Goal: Use online tool/utility: Utilize a website feature to perform a specific function

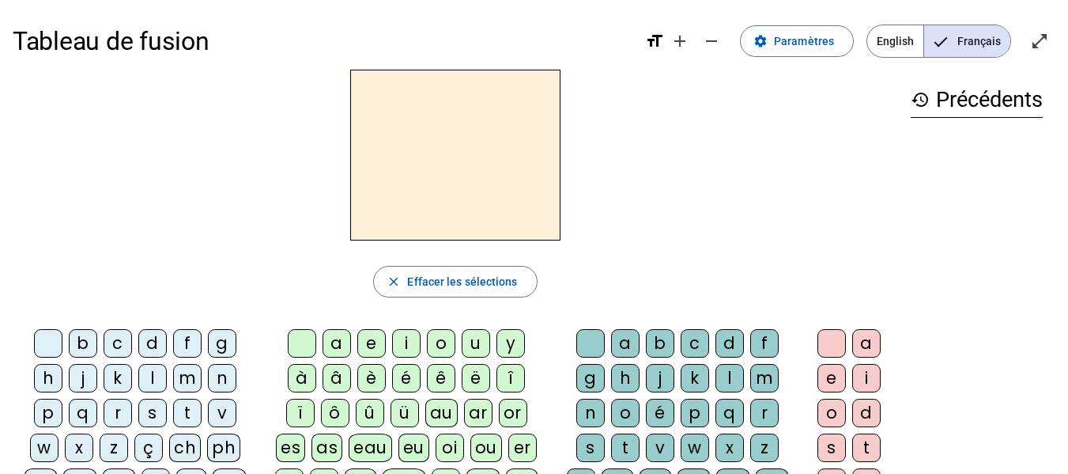
click at [149, 421] on div "s" at bounding box center [152, 413] width 28 height 28
click at [473, 346] on div "u" at bounding box center [476, 343] width 28 height 28
click at [89, 345] on div "b" at bounding box center [83, 343] width 28 height 28
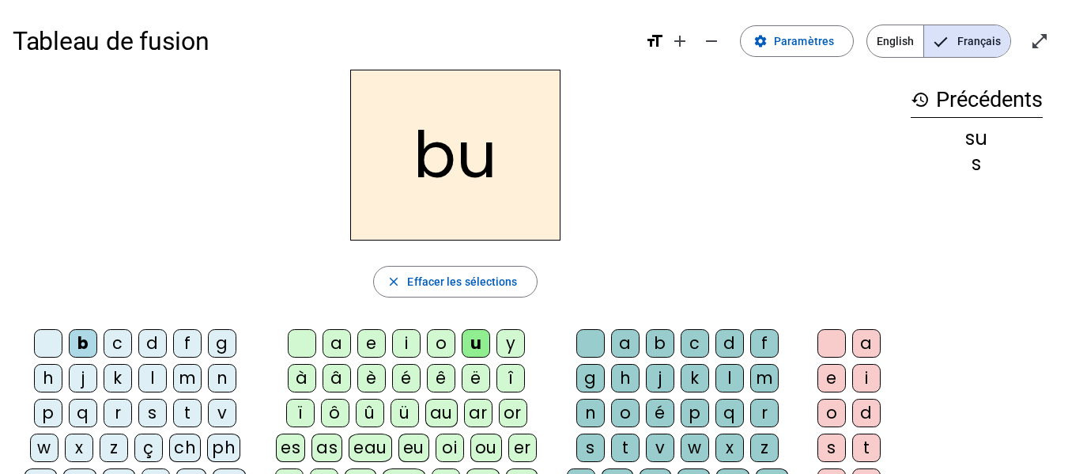
click at [157, 384] on div "l" at bounding box center [152, 378] width 28 height 28
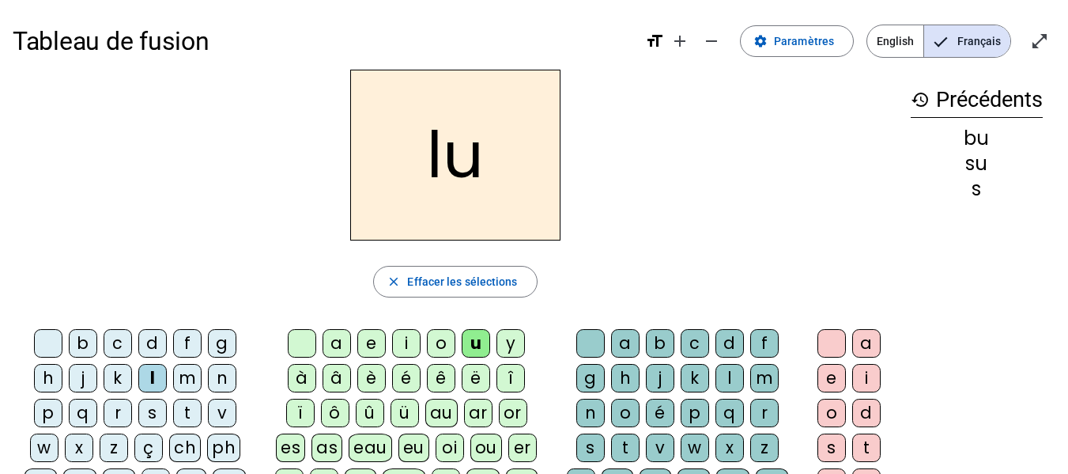
click at [151, 351] on div "d" at bounding box center [152, 343] width 28 height 28
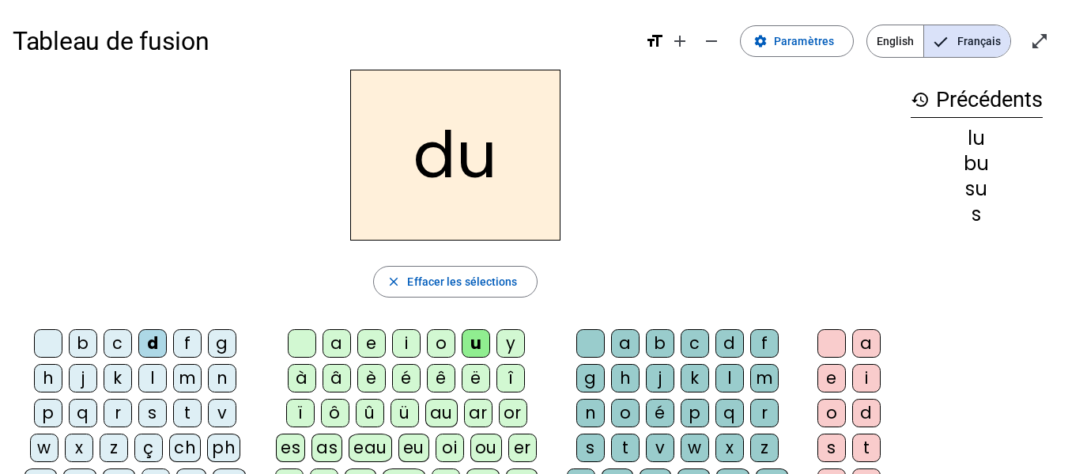
click at [186, 419] on div "t" at bounding box center [187, 413] width 28 height 28
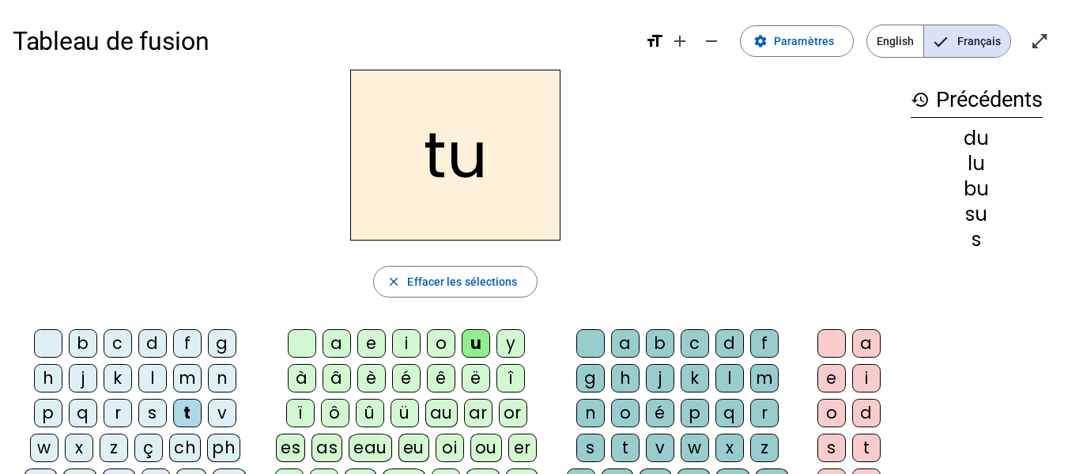
click at [333, 350] on div "a" at bounding box center [337, 343] width 28 height 28
click at [154, 425] on div "s" at bounding box center [152, 413] width 28 height 28
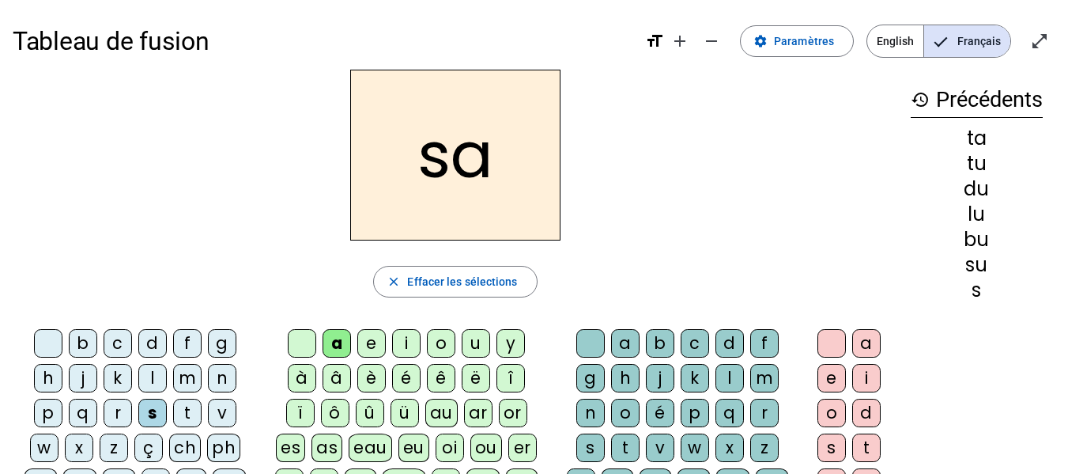
click at [154, 425] on div "s" at bounding box center [152, 413] width 28 height 28
click at [194, 369] on div "m" at bounding box center [187, 378] width 28 height 28
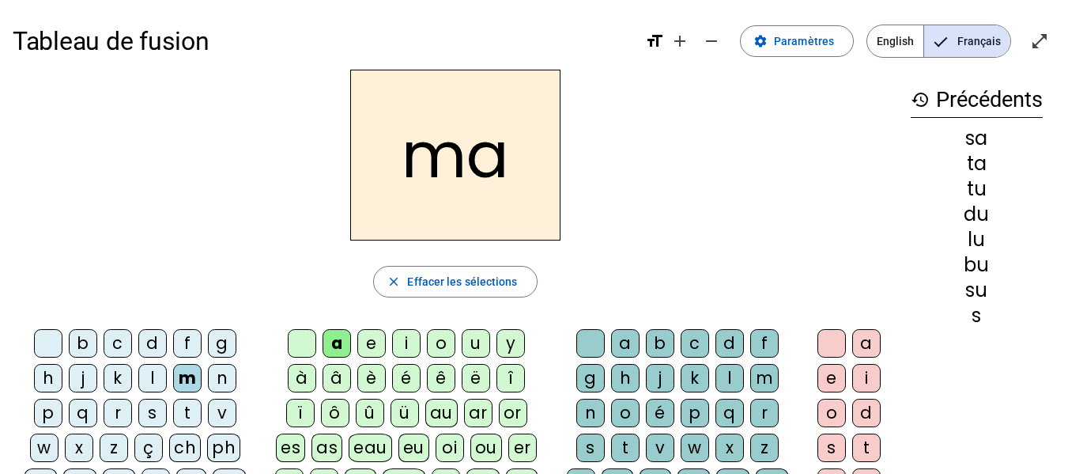
click at [152, 383] on div "l" at bounding box center [152, 378] width 28 height 28
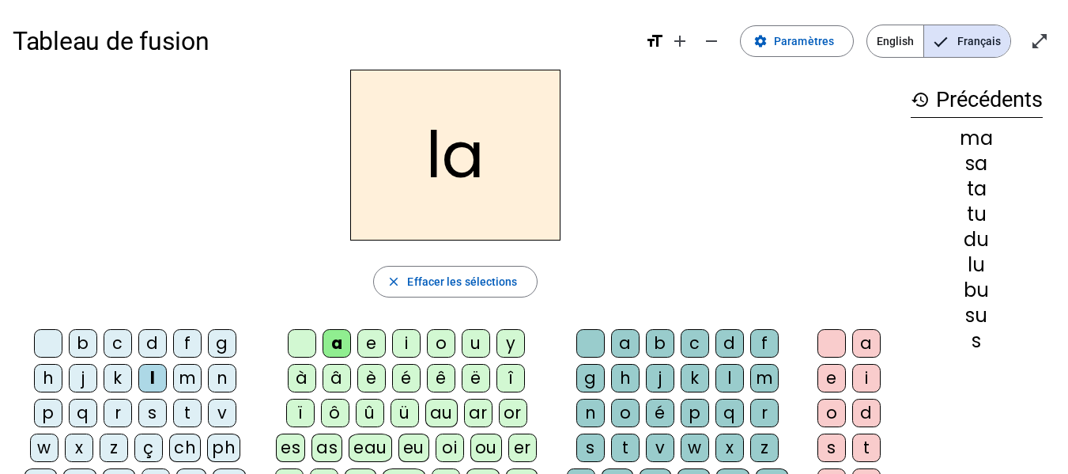
click at [371, 346] on div "e" at bounding box center [371, 343] width 28 height 28
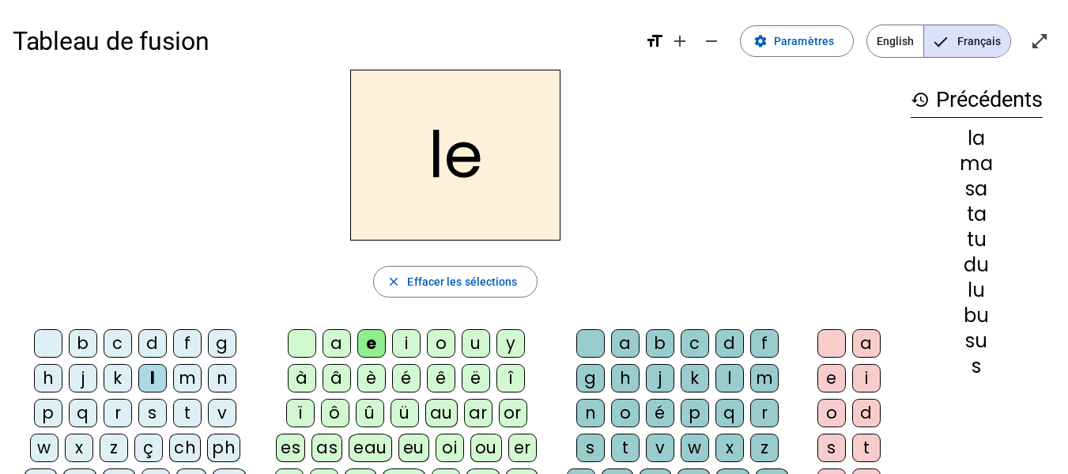
click at [153, 413] on div "s" at bounding box center [152, 413] width 28 height 28
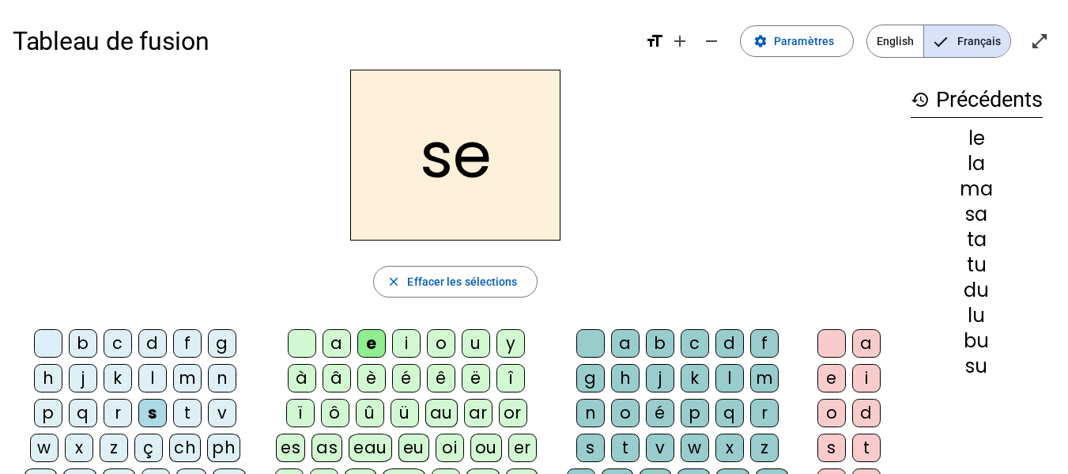
click at [404, 346] on div "i" at bounding box center [406, 343] width 28 height 28
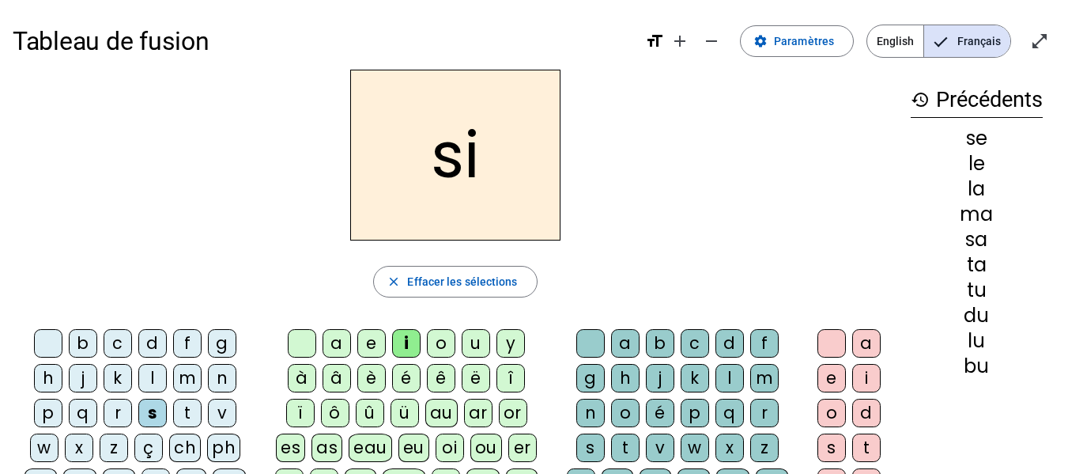
click at [233, 386] on div "n" at bounding box center [222, 378] width 28 height 28
click at [41, 410] on div "p" at bounding box center [48, 413] width 28 height 28
